Goal: Check status: Check status

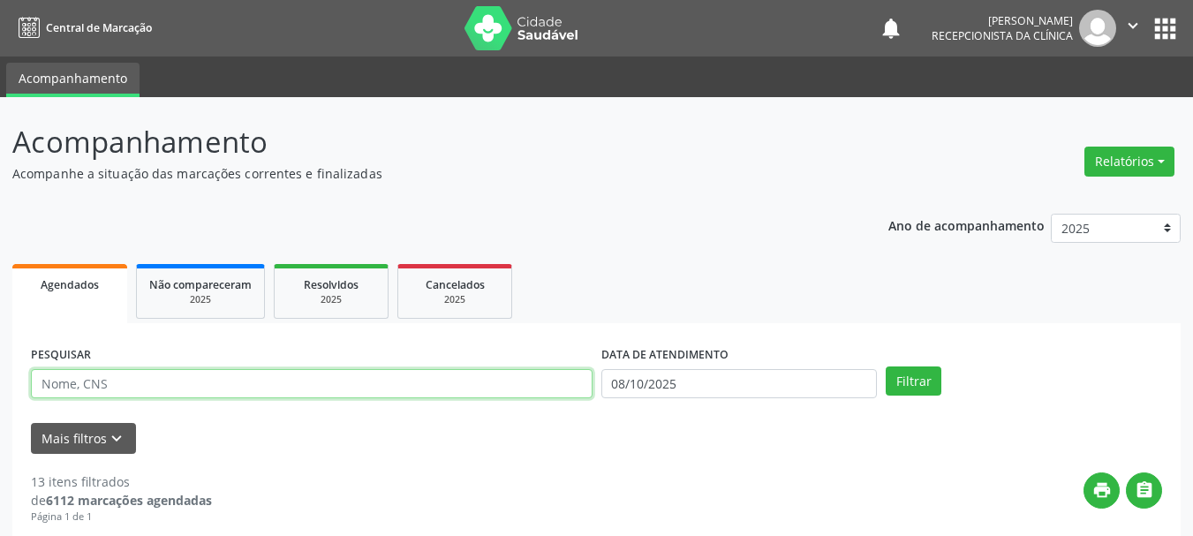
drag, startPoint x: 130, startPoint y: 372, endPoint x: 141, endPoint y: 378, distance: 13.0
click at [130, 372] on input "text" at bounding box center [312, 384] width 562 height 30
drag, startPoint x: 145, startPoint y: 381, endPoint x: 156, endPoint y: 373, distance: 14.5
click at [148, 382] on input "text" at bounding box center [312, 384] width 562 height 30
type input "700601924496770"
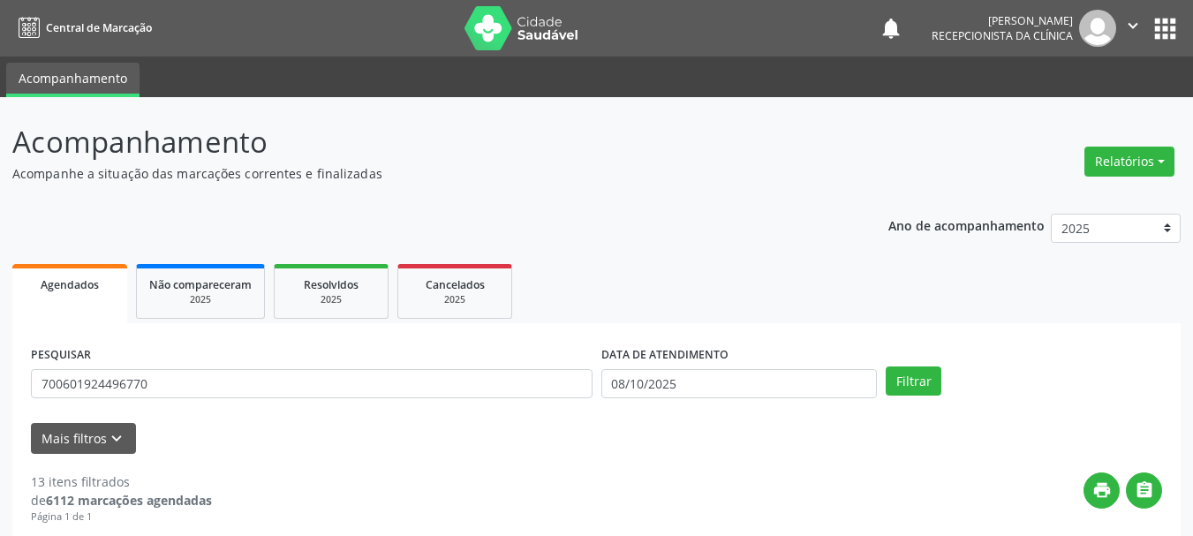
drag, startPoint x: 884, startPoint y: 374, endPoint x: 900, endPoint y: 377, distance: 16.1
click at [885, 374] on div "Filtrar" at bounding box center [1023, 381] width 285 height 30
click at [921, 388] on button "Filtrar" at bounding box center [914, 381] width 56 height 30
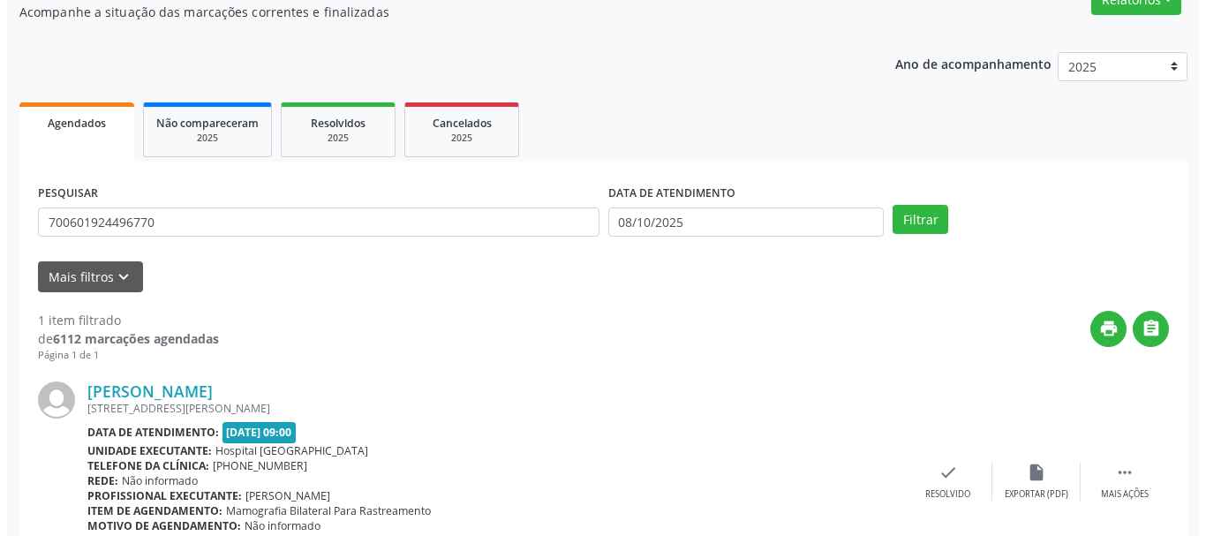
scroll to position [258, 0]
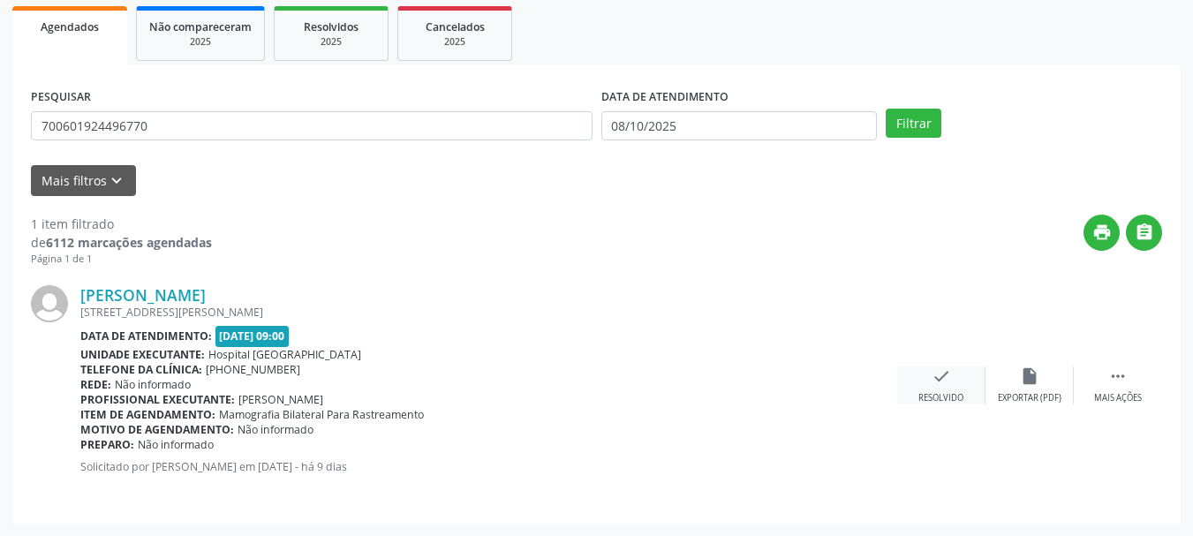
click at [940, 377] on icon "check" at bounding box center [941, 375] width 19 height 19
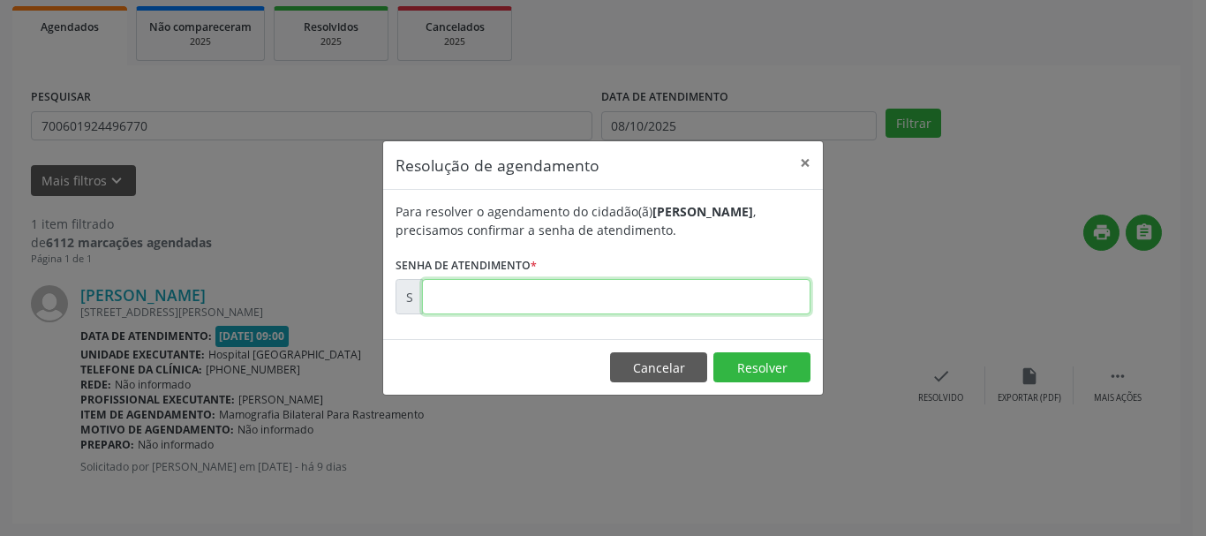
click at [693, 285] on input "text" at bounding box center [616, 296] width 389 height 35
type input "00179601"
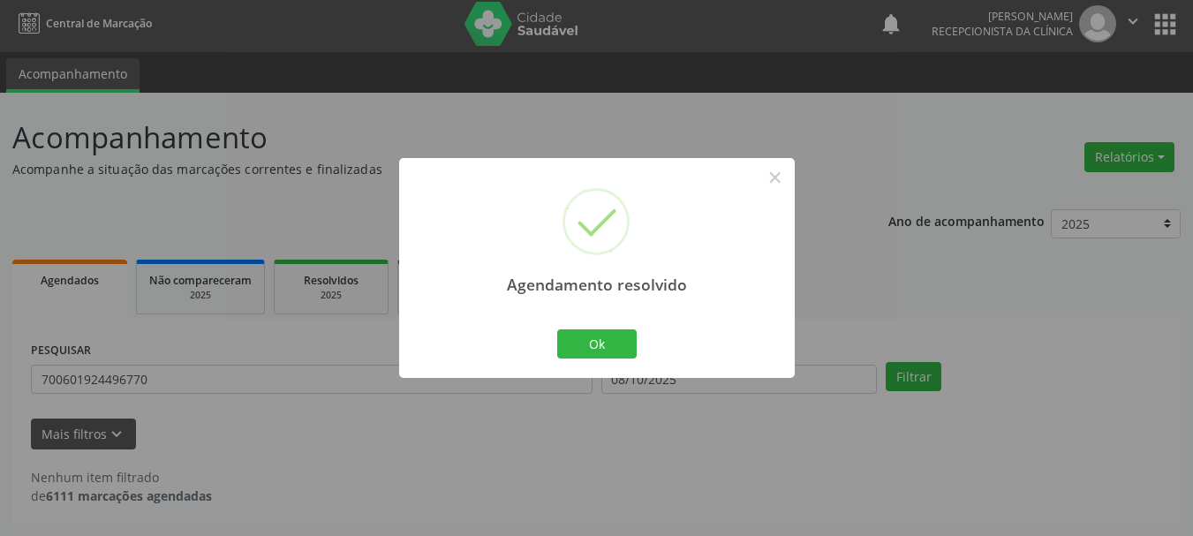
scroll to position [4, 0]
click at [612, 336] on button "Ok" at bounding box center [596, 344] width 79 height 30
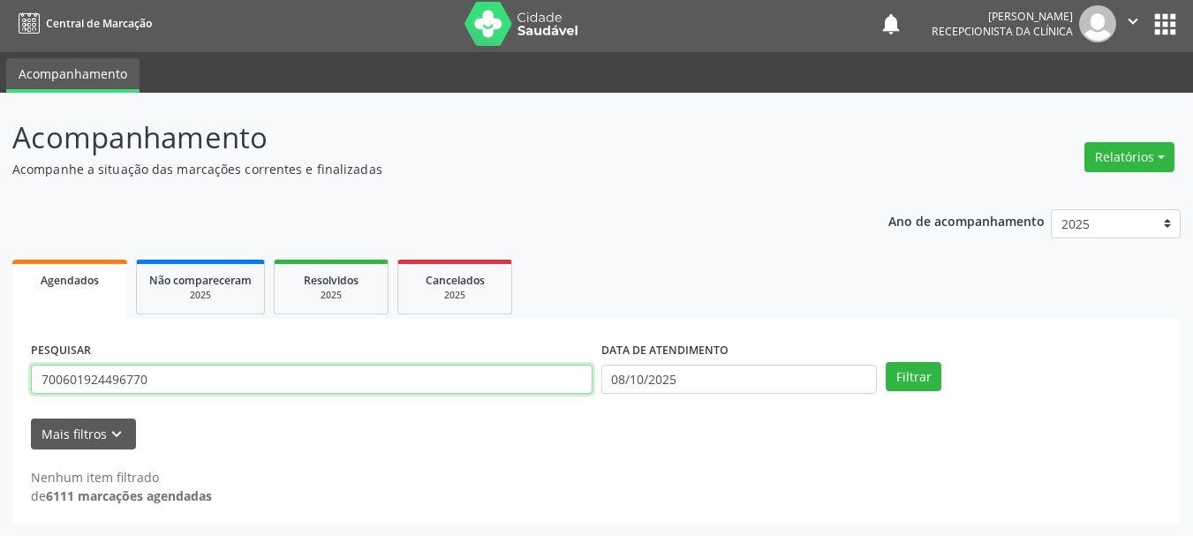
drag, startPoint x: 207, startPoint y: 384, endPoint x: 0, endPoint y: 432, distance: 212.1
click at [0, 433] on div "Acompanhamento Acompanhe a situação das marcações correntes e finalizadas Relat…" at bounding box center [596, 314] width 1193 height 443
type input "700304910996232"
click at [886, 362] on button "Filtrar" at bounding box center [914, 377] width 56 height 30
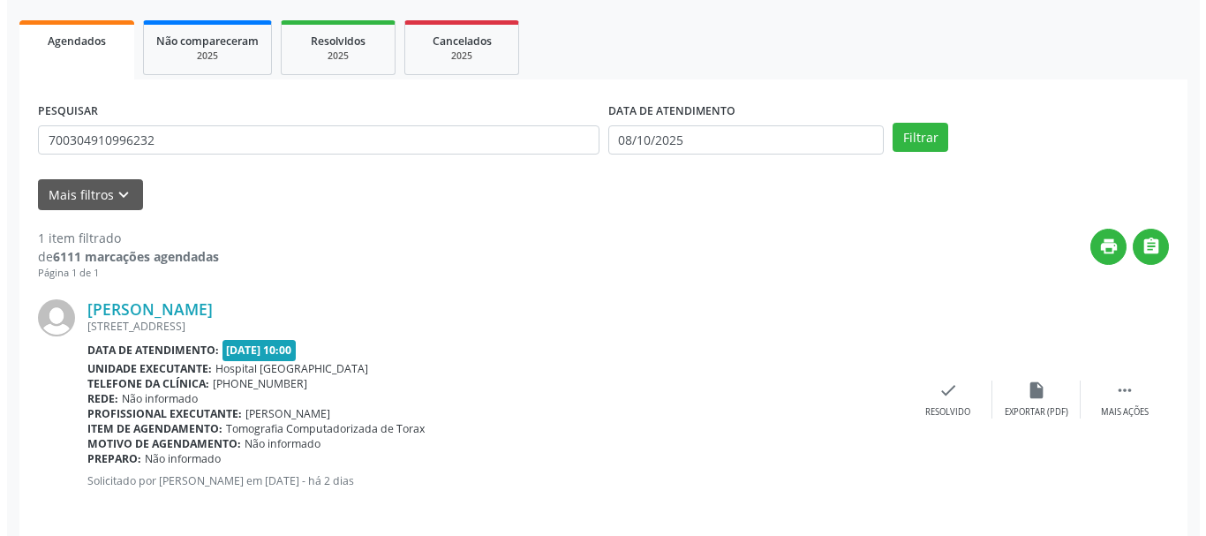
scroll to position [258, 0]
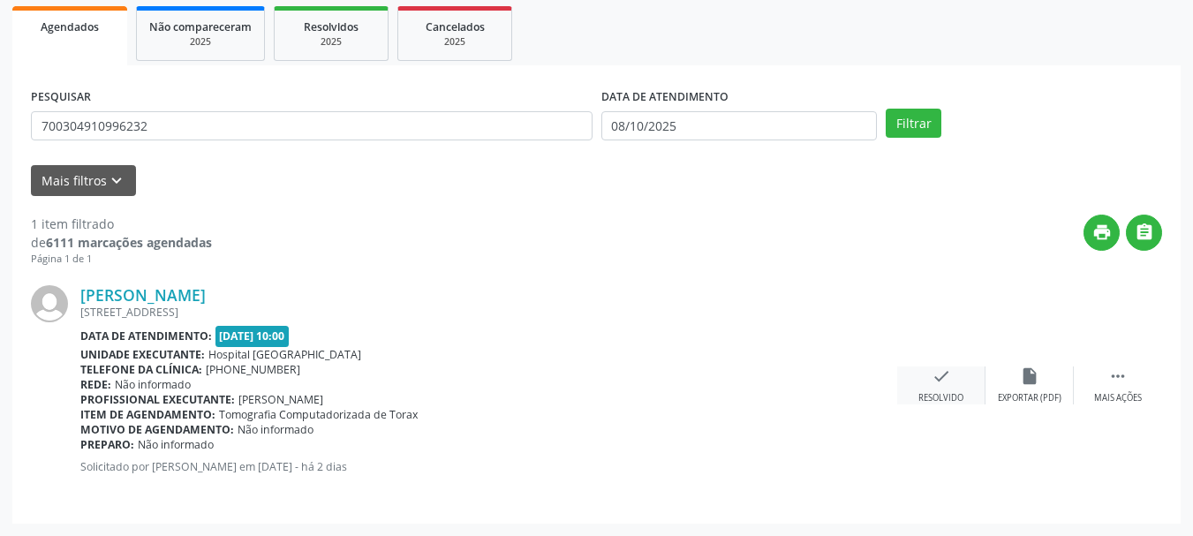
click at [953, 404] on div "Resolvido" at bounding box center [940, 398] width 45 height 12
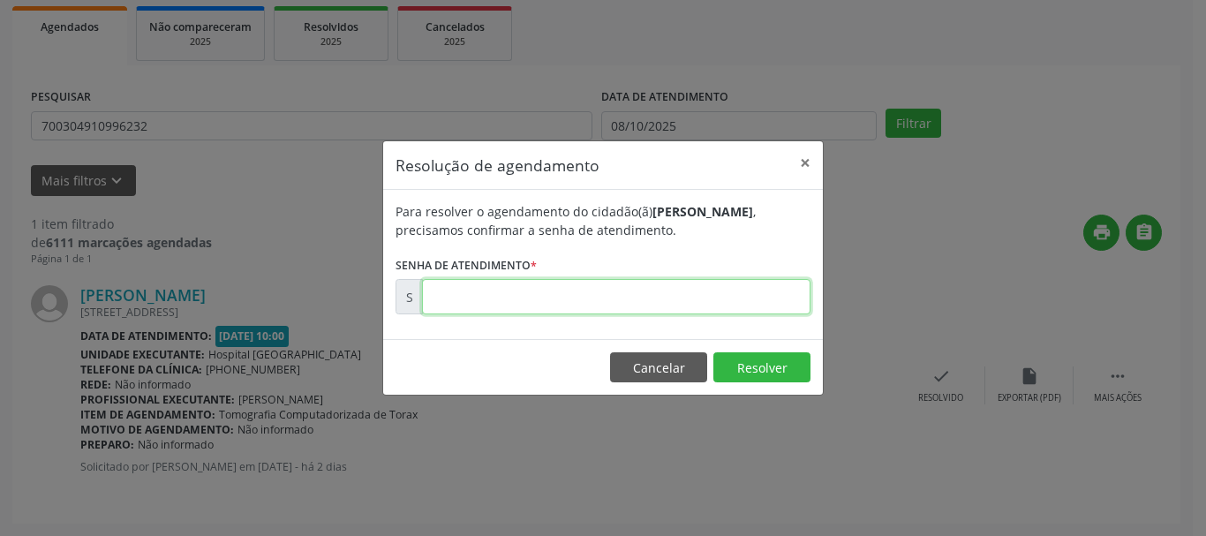
click at [722, 307] on input "text" at bounding box center [616, 296] width 389 height 35
type input "00180898"
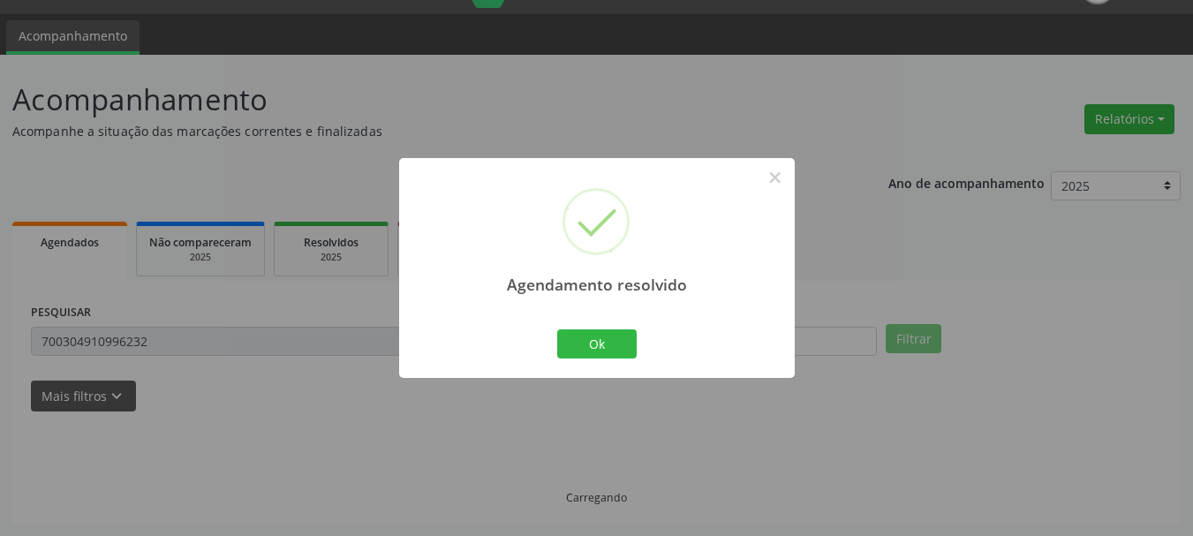
scroll to position [4, 0]
